Goal: Check status: Check status

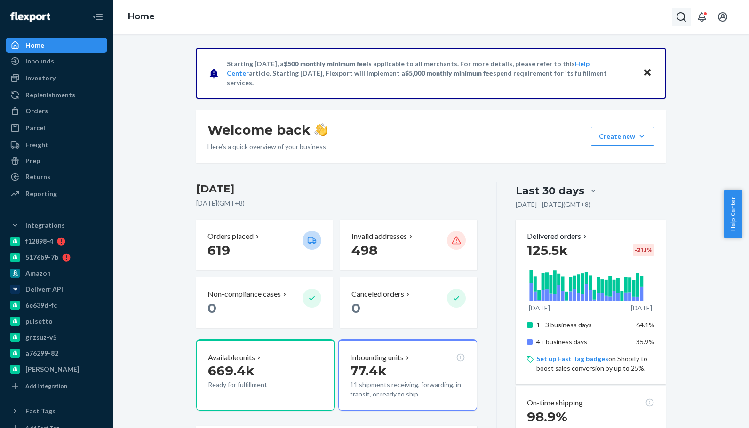
click at [675, 21] on button "Open Search Box" at bounding box center [681, 17] width 19 height 19
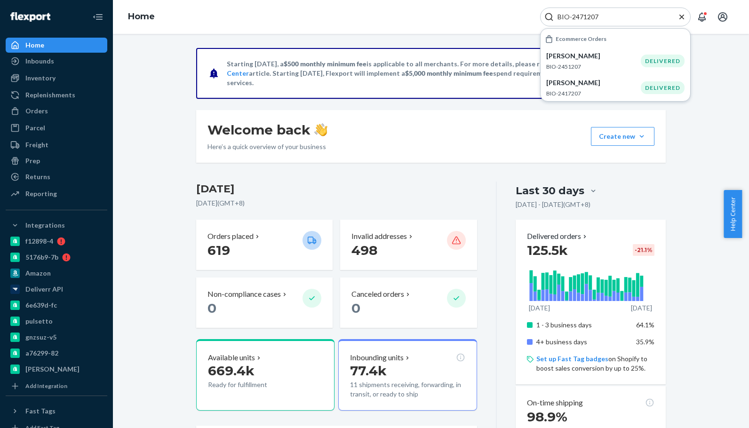
click at [592, 16] on input "BIO-2471207" at bounding box center [612, 16] width 116 height 9
paste input "62"
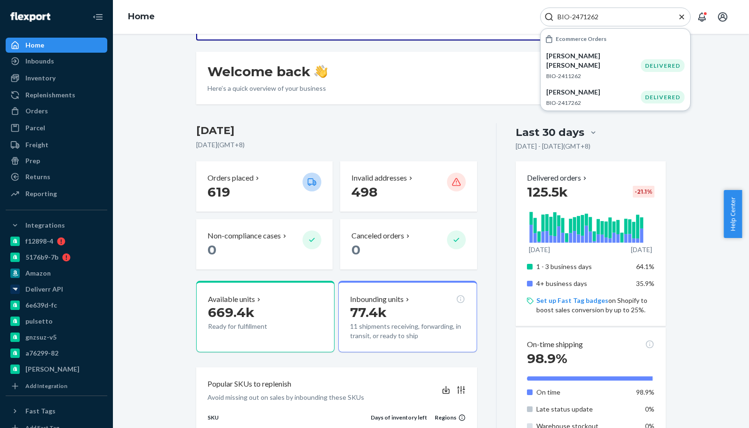
scroll to position [188, 0]
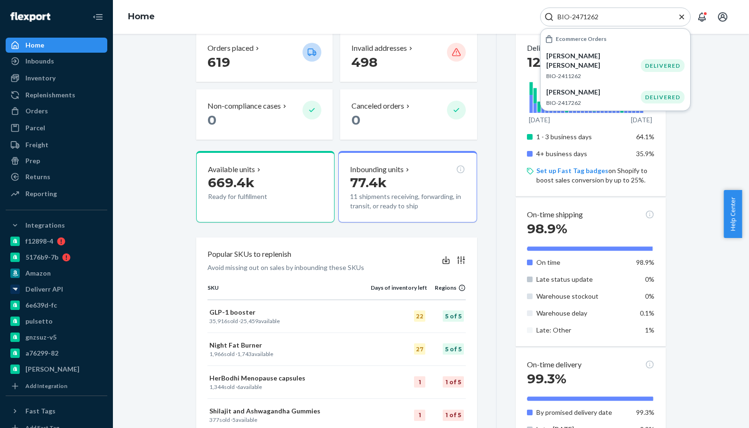
click at [595, 19] on input "BIO-2471262" at bounding box center [612, 16] width 116 height 9
paste input "0853"
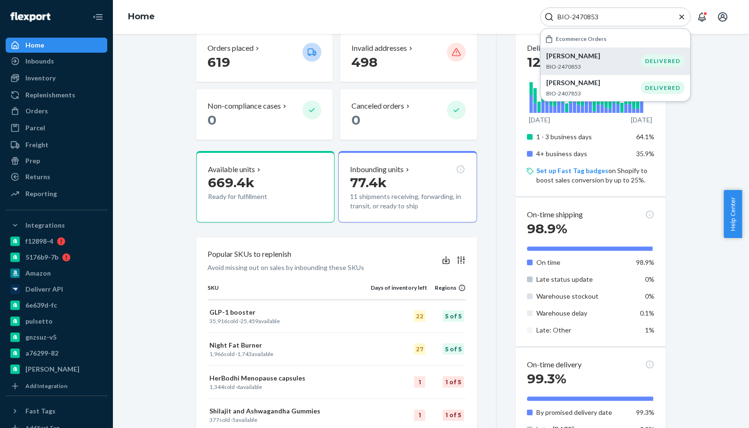
type input "BIO-2470853"
click at [615, 56] on p "[PERSON_NAME]" at bounding box center [593, 55] width 95 height 9
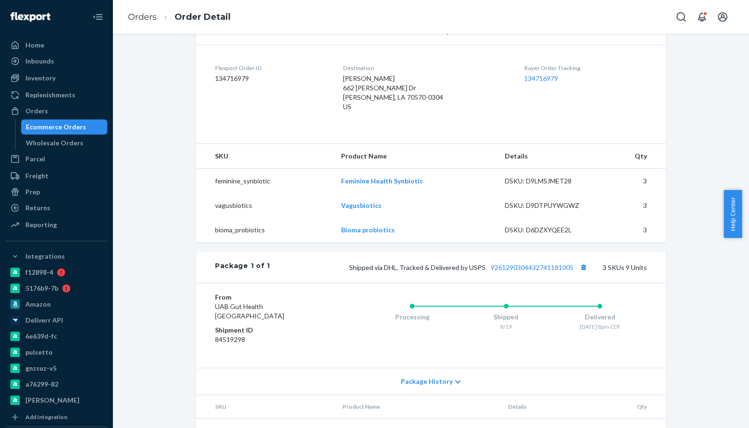
scroll to position [235, 0]
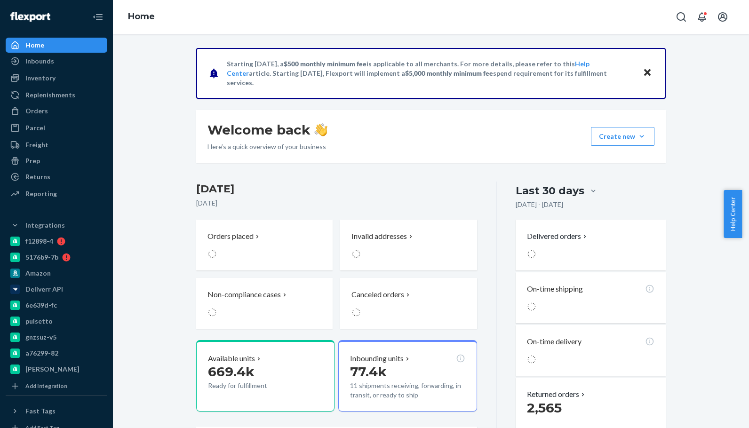
drag, startPoint x: 250, startPoint y: 169, endPoint x: 199, endPoint y: 38, distance: 140.1
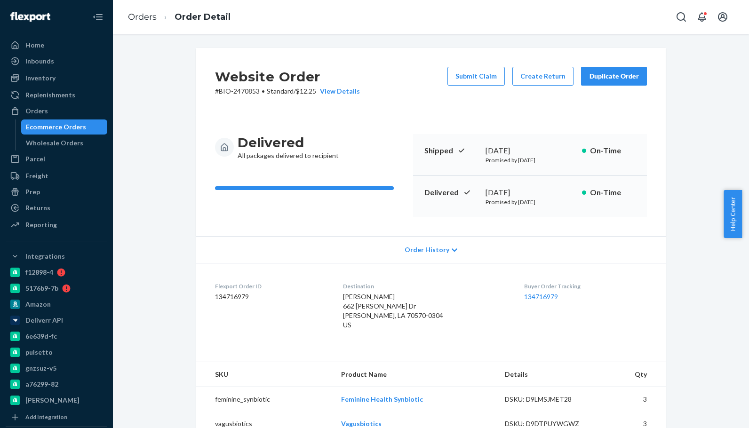
scroll to position [47, 0]
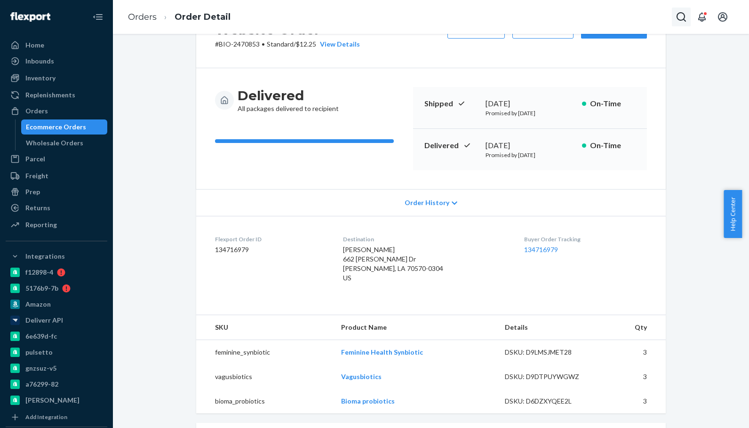
click at [673, 16] on button "Open Search Box" at bounding box center [681, 17] width 19 height 19
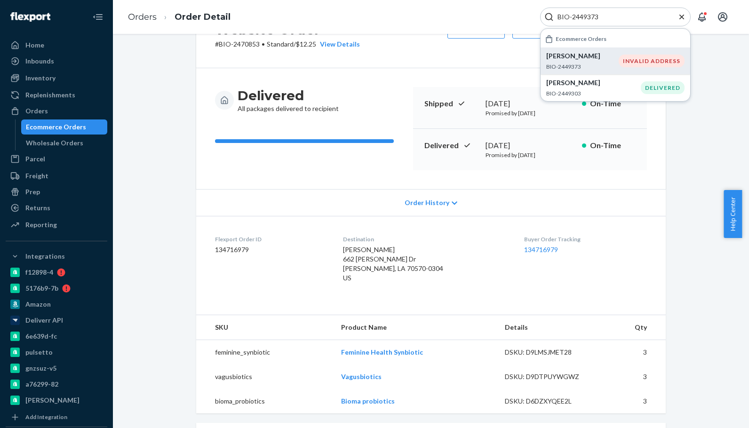
click at [608, 52] on p "[PERSON_NAME]" at bounding box center [582, 55] width 72 height 9
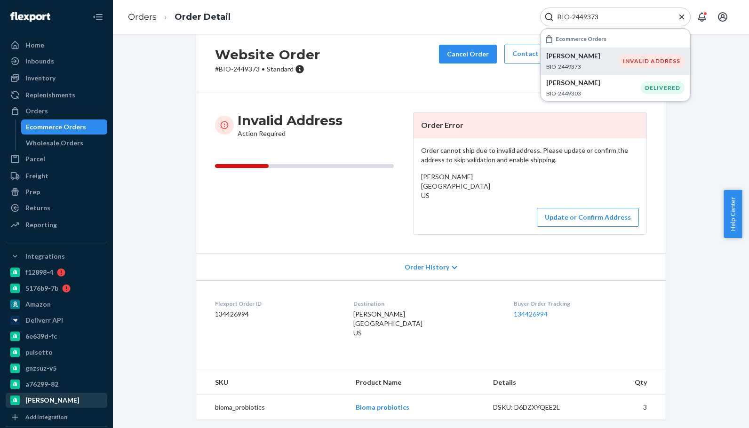
scroll to position [44, 0]
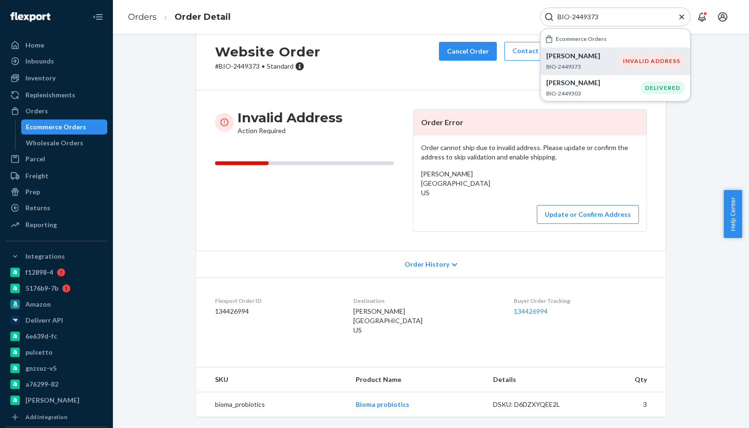
click at [587, 19] on input "BIO-2449373" at bounding box center [612, 16] width 116 height 9
paste input "1595030"
click at [589, 69] on p "BIO-1595030" at bounding box center [593, 67] width 95 height 8
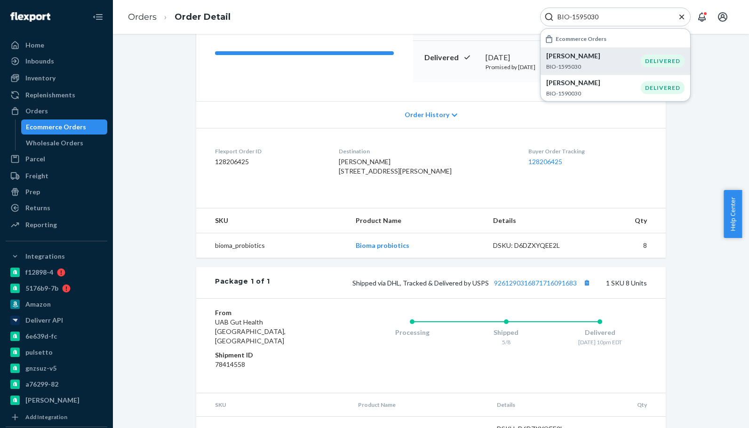
scroll to position [141, 0]
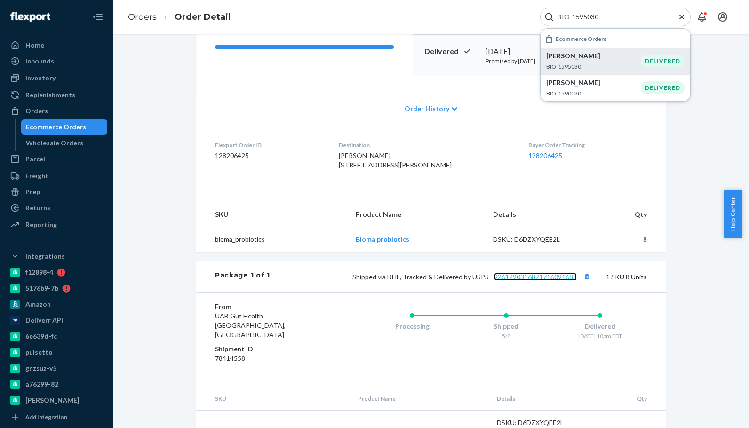
click at [547, 281] on link "9261290316871716091683" at bounding box center [535, 277] width 83 height 8
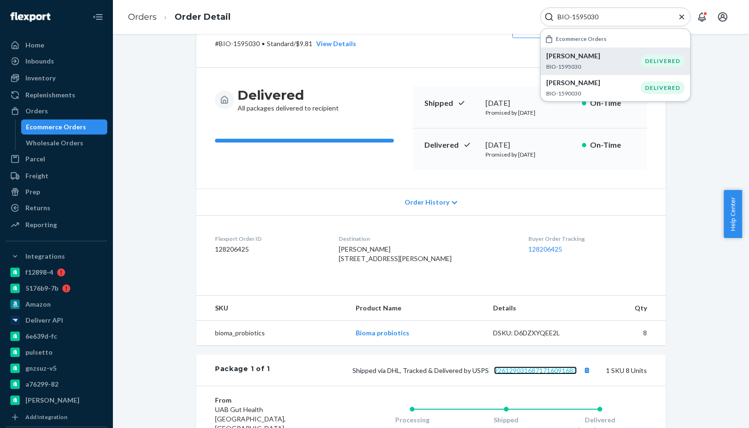
scroll to position [0, 0]
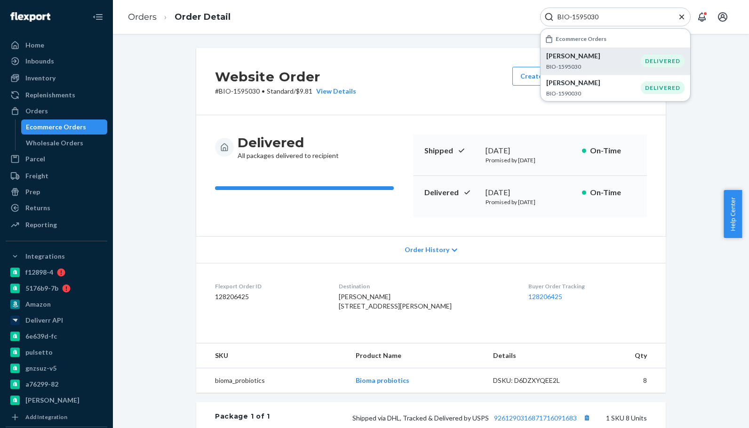
click at [583, 14] on input "BIO-1595030" at bounding box center [612, 16] width 116 height 9
paste input "2519448"
click at [610, 69] on p "BIO-2519448" at bounding box center [592, 67] width 92 height 8
click at [597, 64] on p "BIO-2519448" at bounding box center [592, 67] width 92 height 8
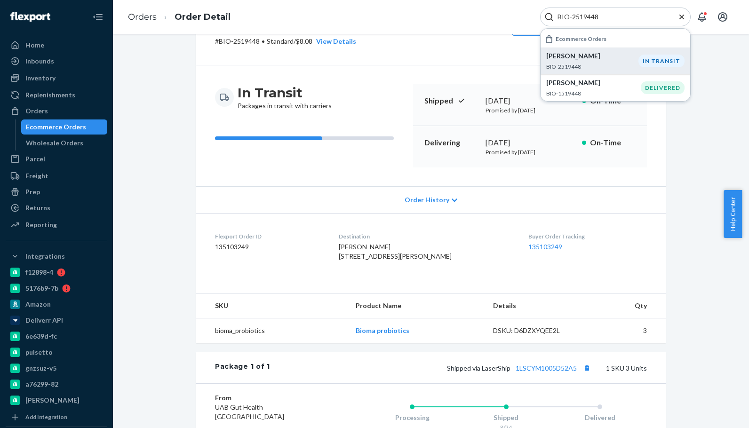
scroll to position [188, 0]
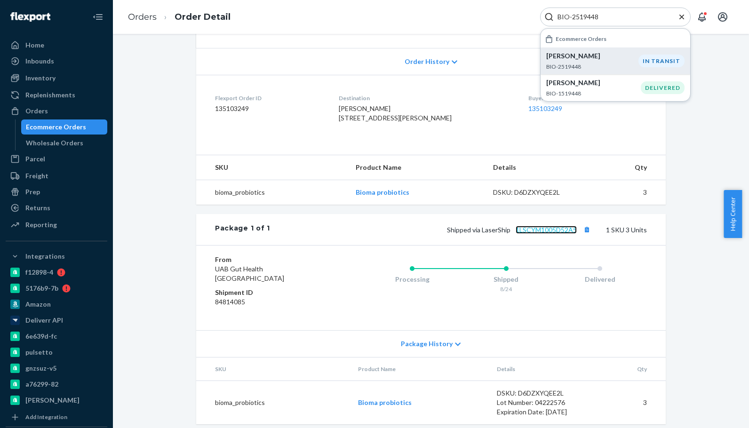
click at [535, 234] on link "1LSCYM1005D52A5" at bounding box center [546, 230] width 61 height 8
click at [585, 17] on input "BIO-2519448" at bounding box center [612, 16] width 116 height 9
paste input "068375"
type input "BIO-2068375"
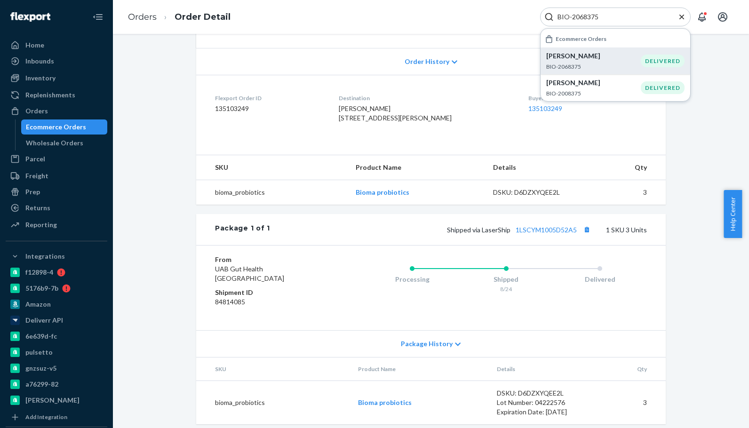
click at [614, 62] on div "[PERSON_NAME] BIO-2068375" at bounding box center [593, 60] width 95 height 19
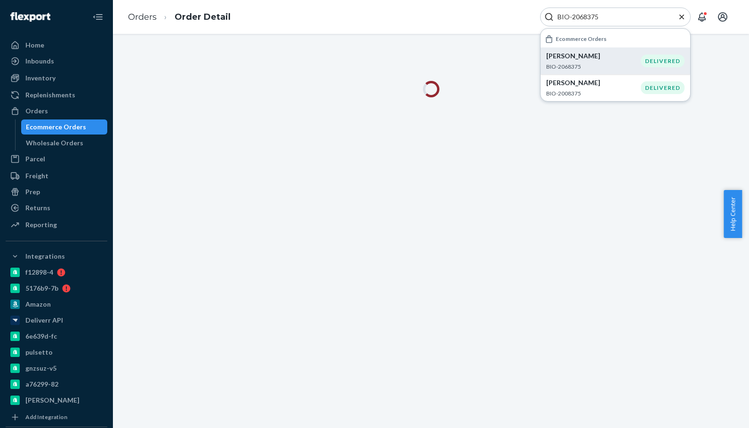
drag, startPoint x: 604, startPoint y: 16, endPoint x: 485, endPoint y: 8, distance: 118.8
click at [485, 8] on div "Orders Order Detail BIO-2068375 Ecommerce Orders [PERSON_NAME] BIO-2068375 DELI…" at bounding box center [431, 17] width 636 height 34
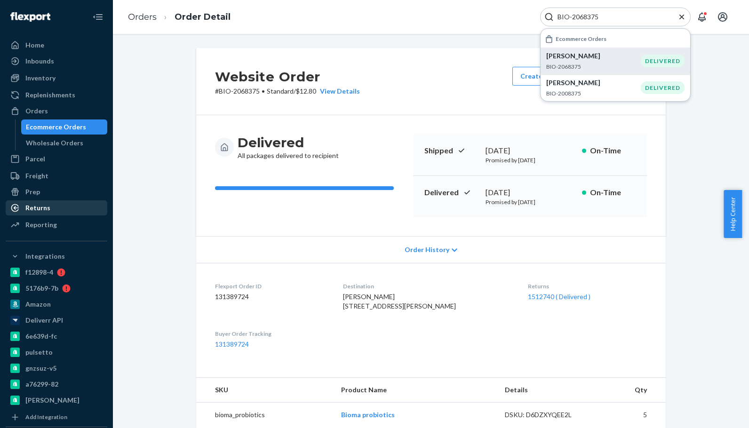
click at [57, 212] on div "Returns" at bounding box center [57, 207] width 100 height 13
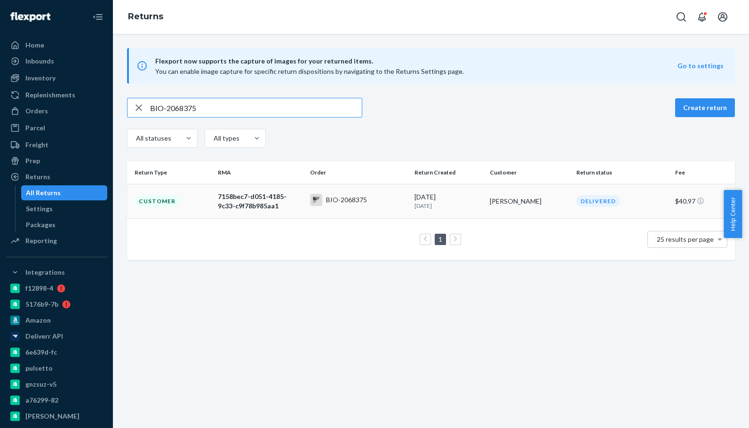
type input "BIO-2068375"
click at [384, 199] on div "BIO-2068375" at bounding box center [358, 201] width 96 height 15
